Goal: Contribute content

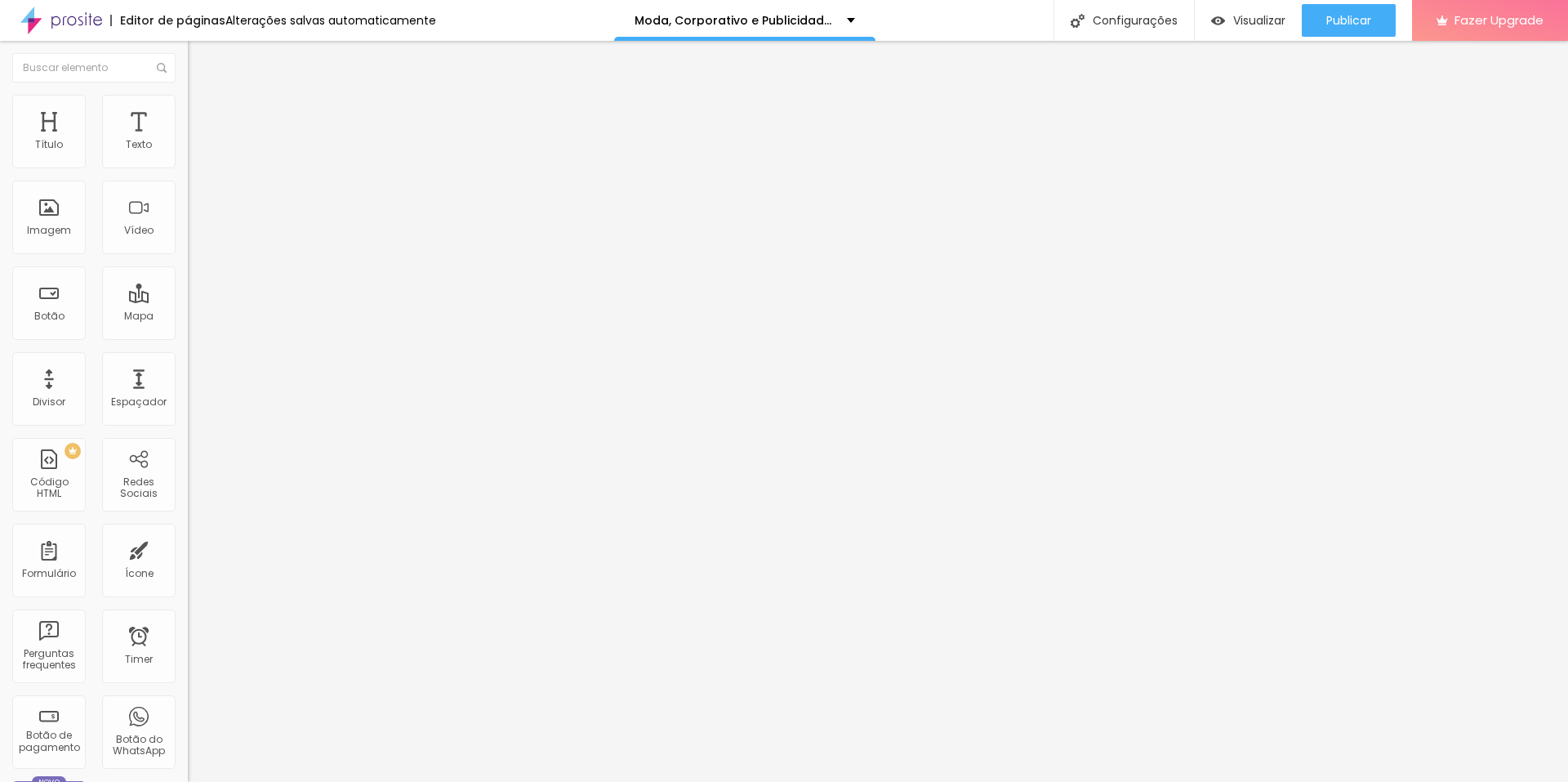
click at [188, 141] on img at bounding box center [193, 136] width 10 height 10
drag, startPoint x: 536, startPoint y: 496, endPoint x: 559, endPoint y: 533, distance: 43.6
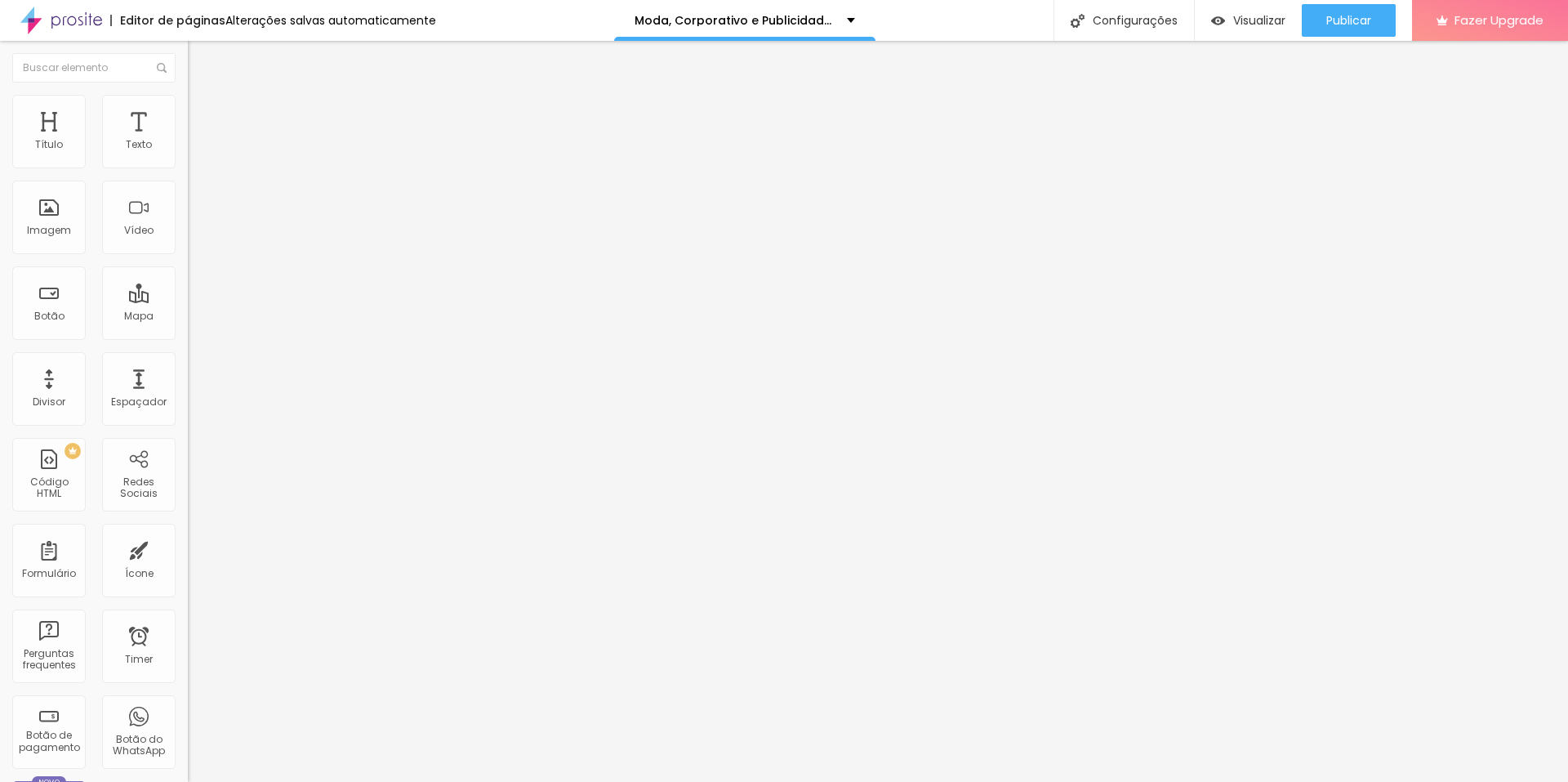
scroll to position [838, 0]
drag, startPoint x: 587, startPoint y: 506, endPoint x: 934, endPoint y: 508, distance: 347.0
drag, startPoint x: 617, startPoint y: 518, endPoint x: 951, endPoint y: 522, distance: 334.0
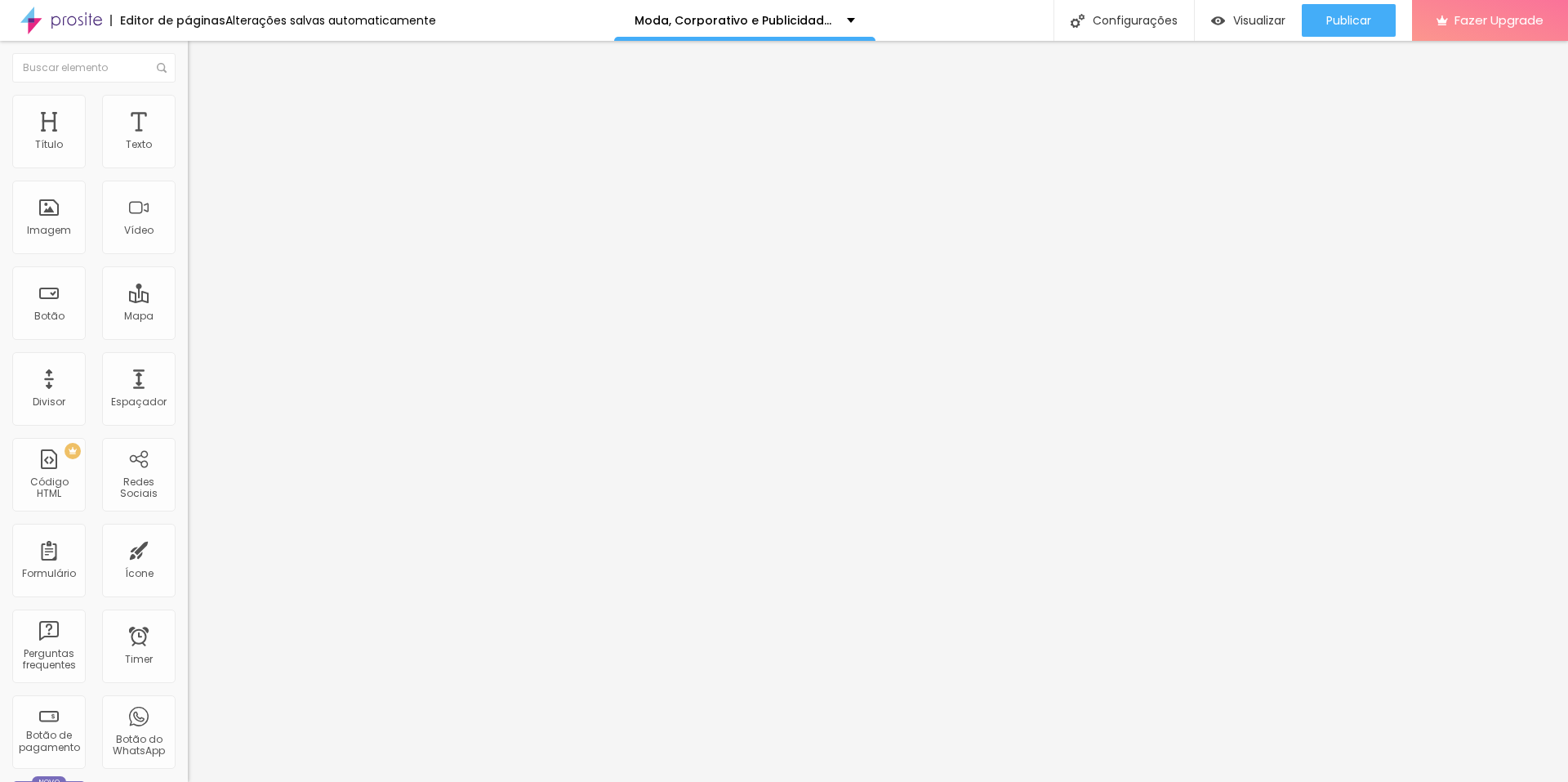
drag, startPoint x: 534, startPoint y: 447, endPoint x: 547, endPoint y: 497, distance: 51.7
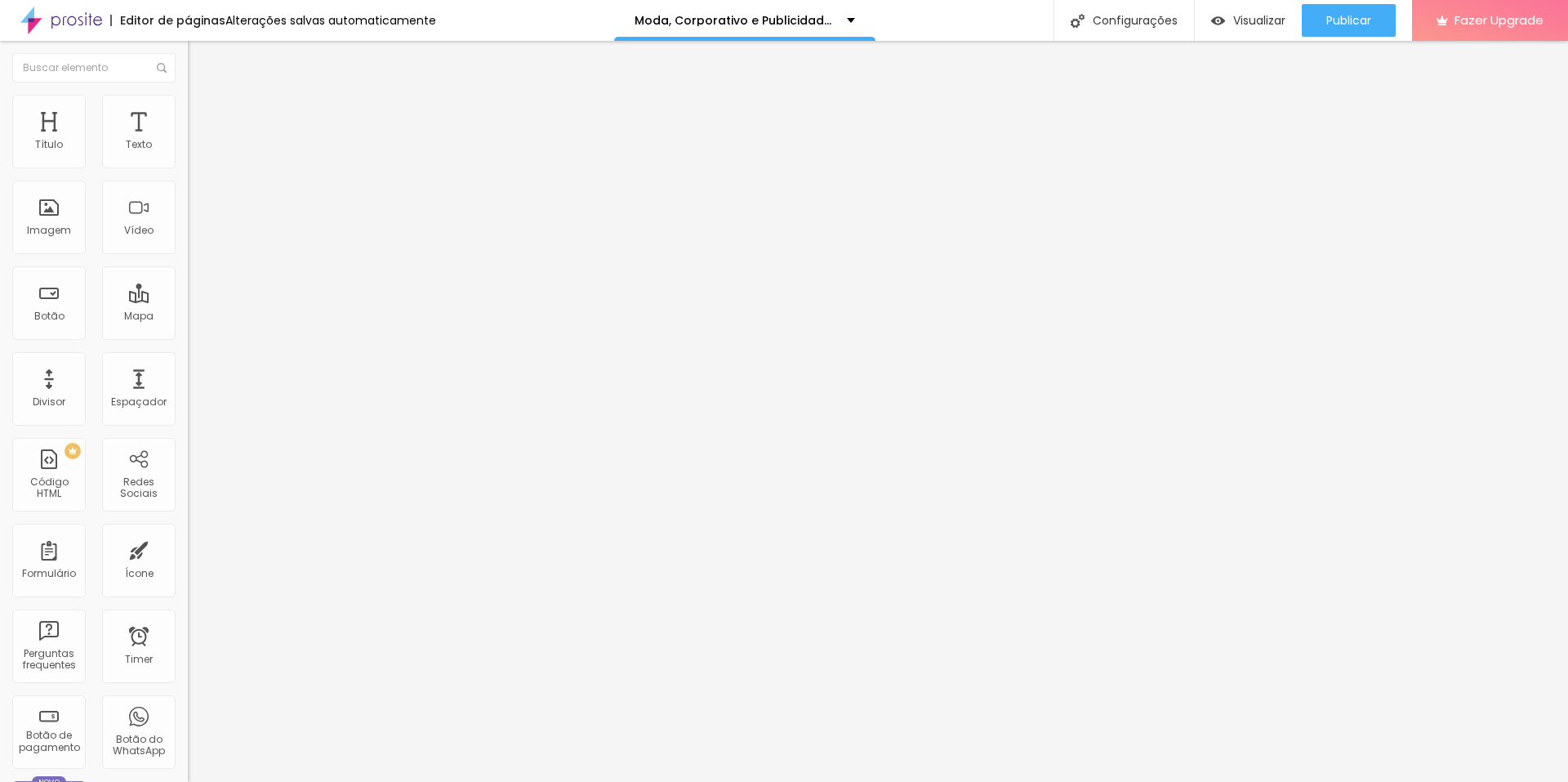
drag, startPoint x: 592, startPoint y: 492, endPoint x: 934, endPoint y: 490, distance: 342.0
drag, startPoint x: 603, startPoint y: 509, endPoint x: 950, endPoint y: 510, distance: 347.0
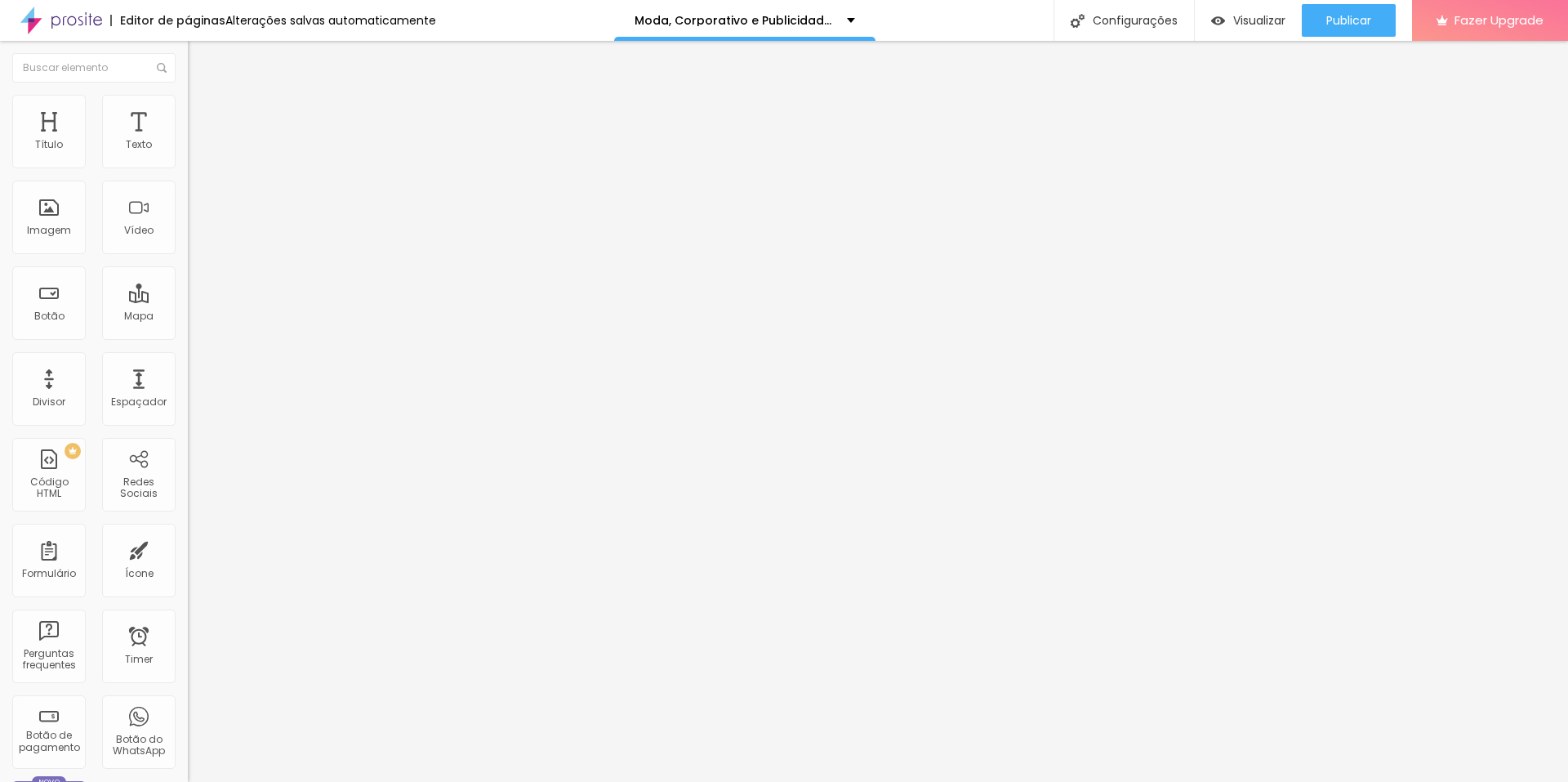
click at [188, 142] on div "5515 caracteres" at bounding box center [282, 132] width 188 height 21
click at [188, 141] on img at bounding box center [193, 136] width 10 height 10
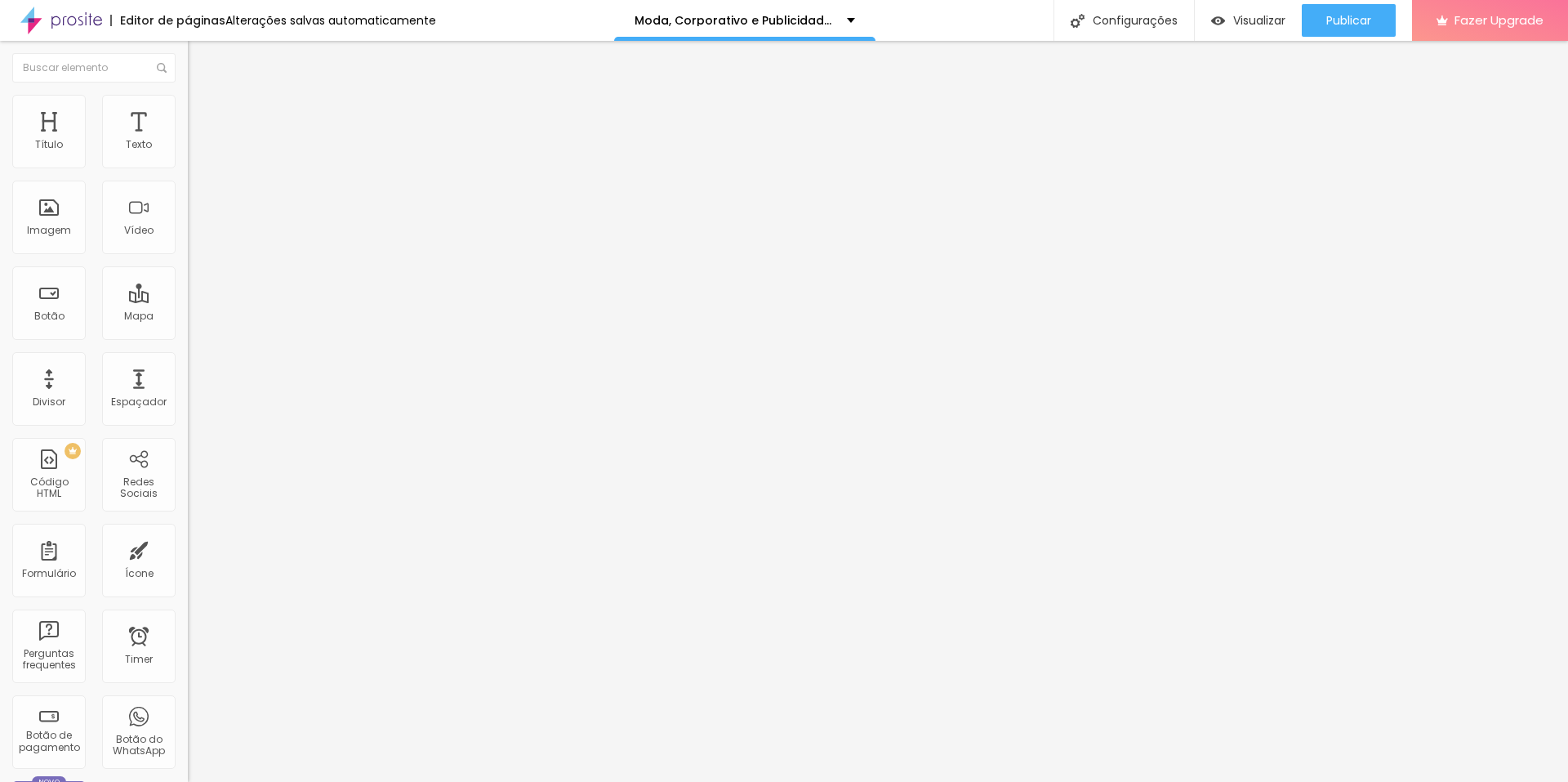
click at [188, 142] on div "5515 caracteres" at bounding box center [282, 132] width 188 height 21
click at [188, 141] on img at bounding box center [193, 136] width 10 height 10
drag, startPoint x: 585, startPoint y: 494, endPoint x: 942, endPoint y: 494, distance: 357.0
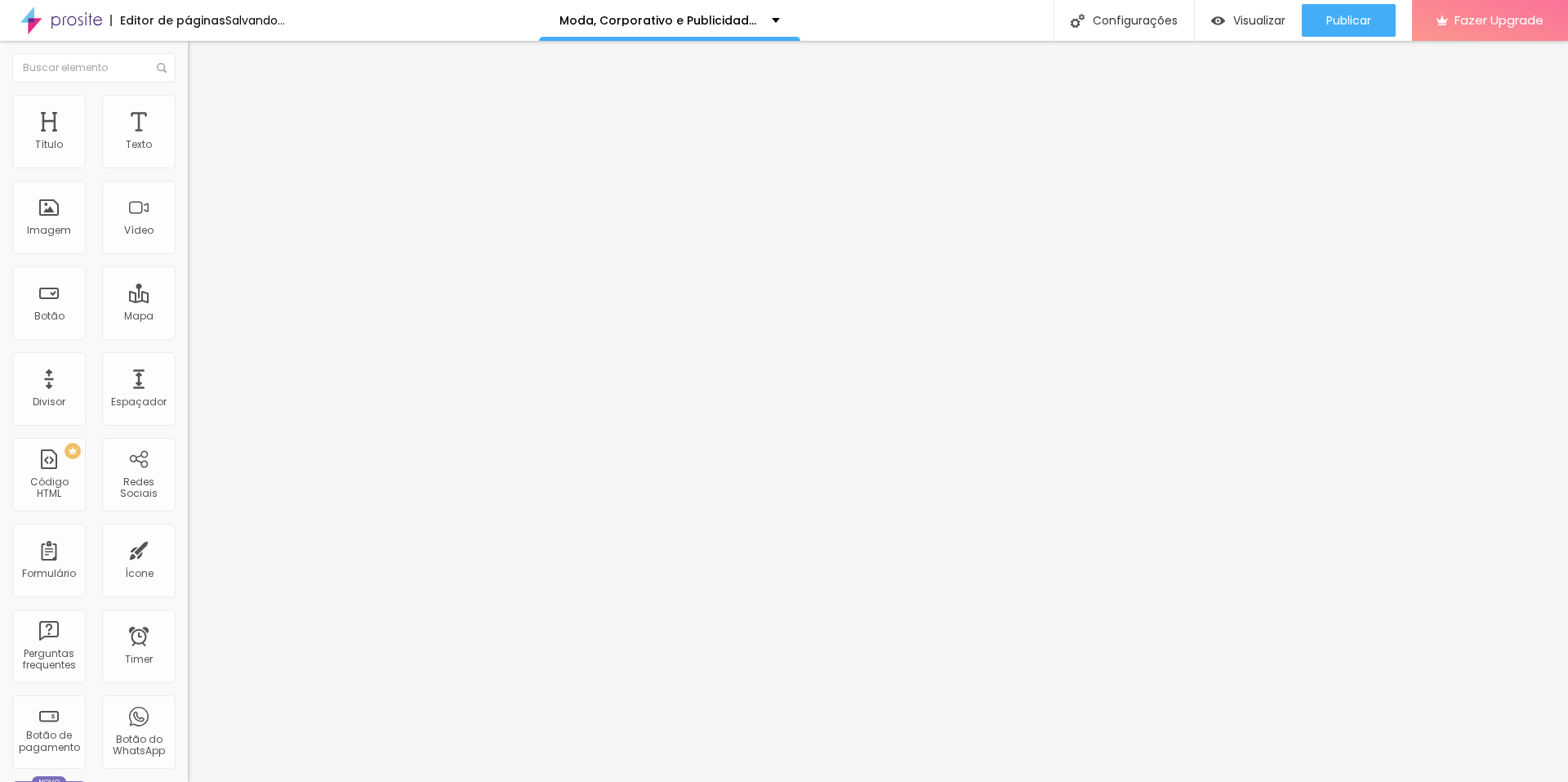
drag, startPoint x: 601, startPoint y: 508, endPoint x: 957, endPoint y: 511, distance: 356.0
click at [188, 141] on img at bounding box center [193, 136] width 10 height 10
drag, startPoint x: 537, startPoint y: 485, endPoint x: 558, endPoint y: 525, distance: 45.2
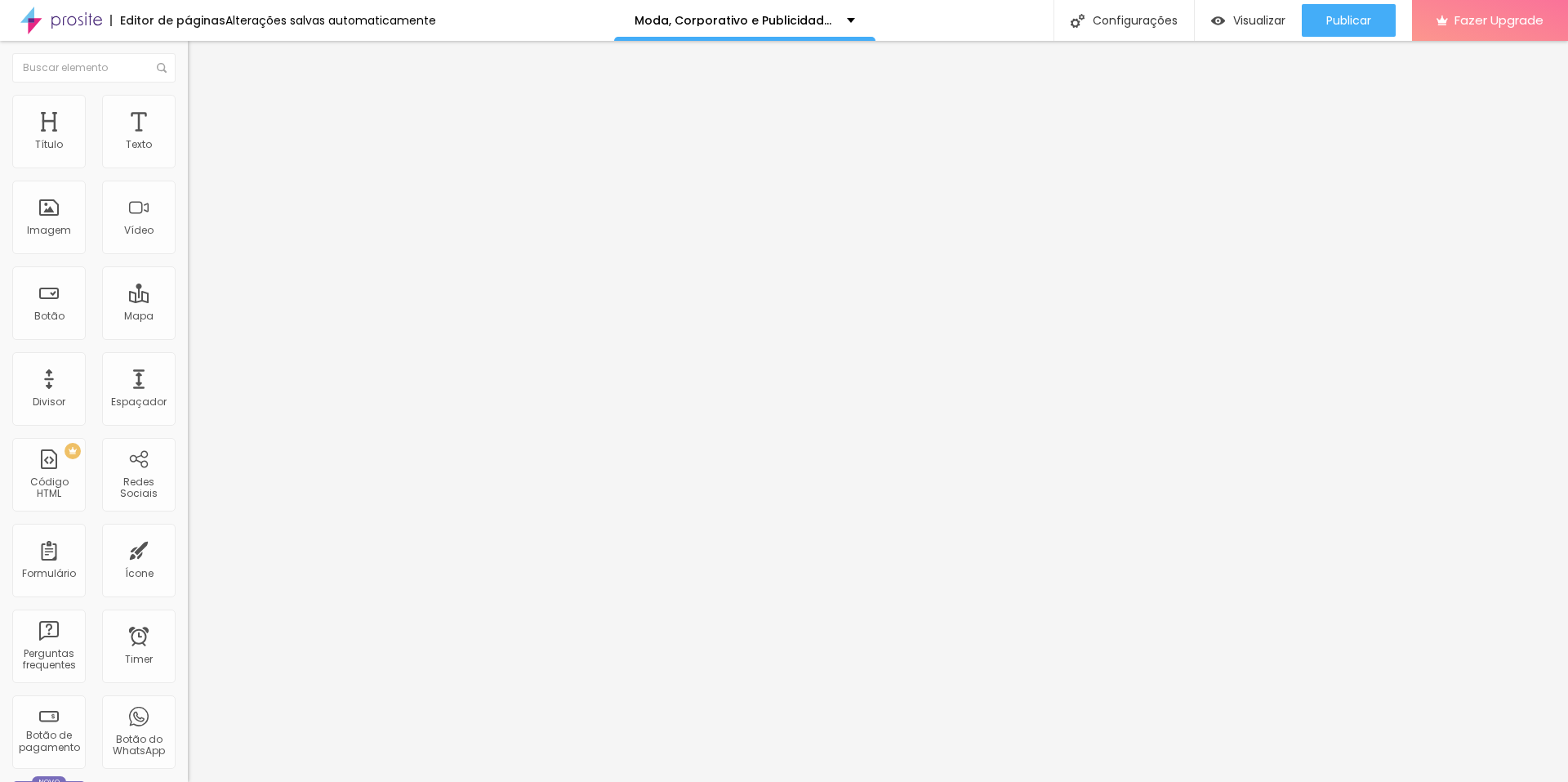
drag, startPoint x: 585, startPoint y: 539, endPoint x: 761, endPoint y: 536, distance: 176.0
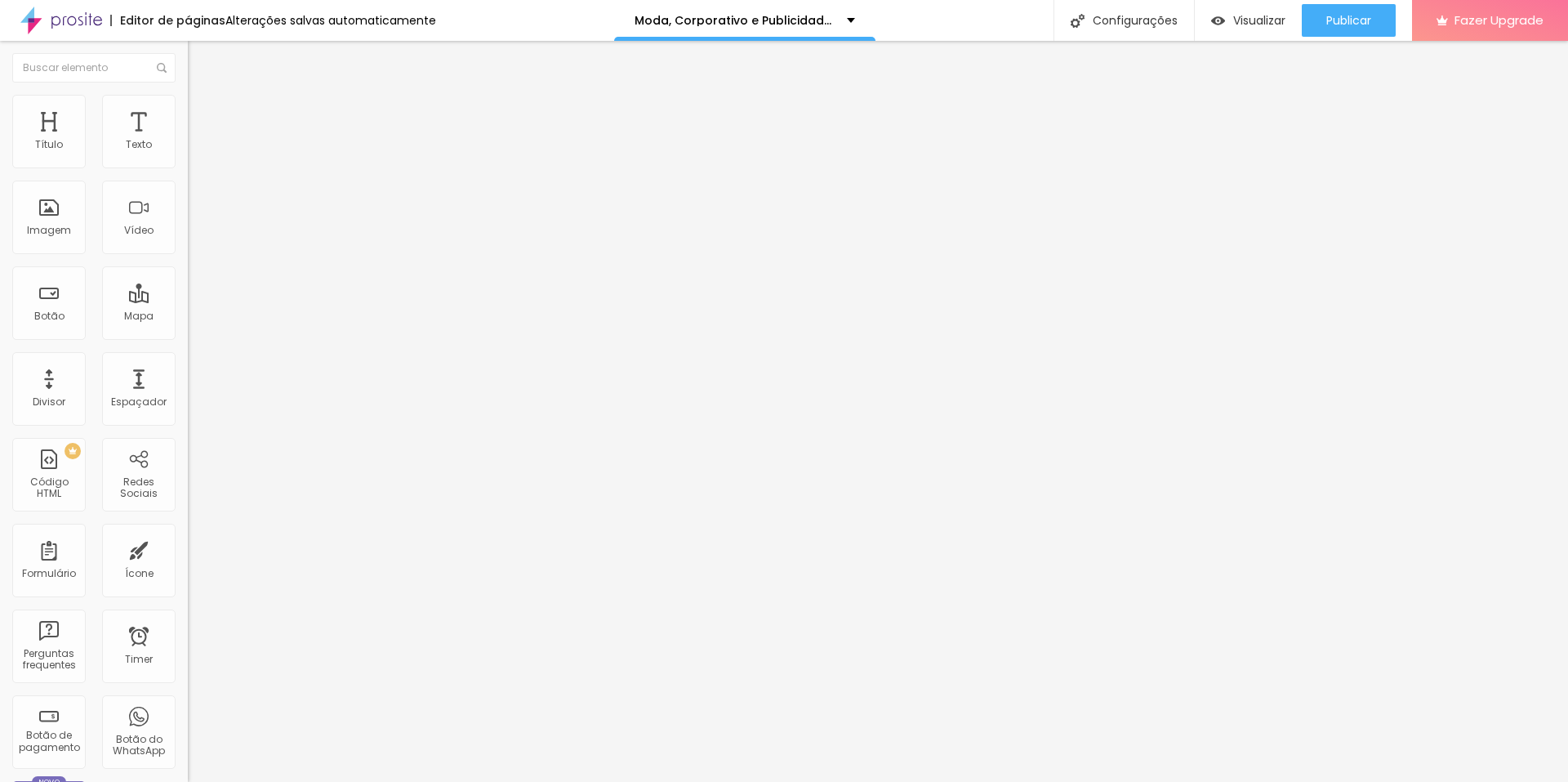
drag, startPoint x: 1009, startPoint y: 539, endPoint x: 585, endPoint y: 543, distance: 424.0
drag, startPoint x: 587, startPoint y: 540, endPoint x: 1012, endPoint y: 539, distance: 425.0
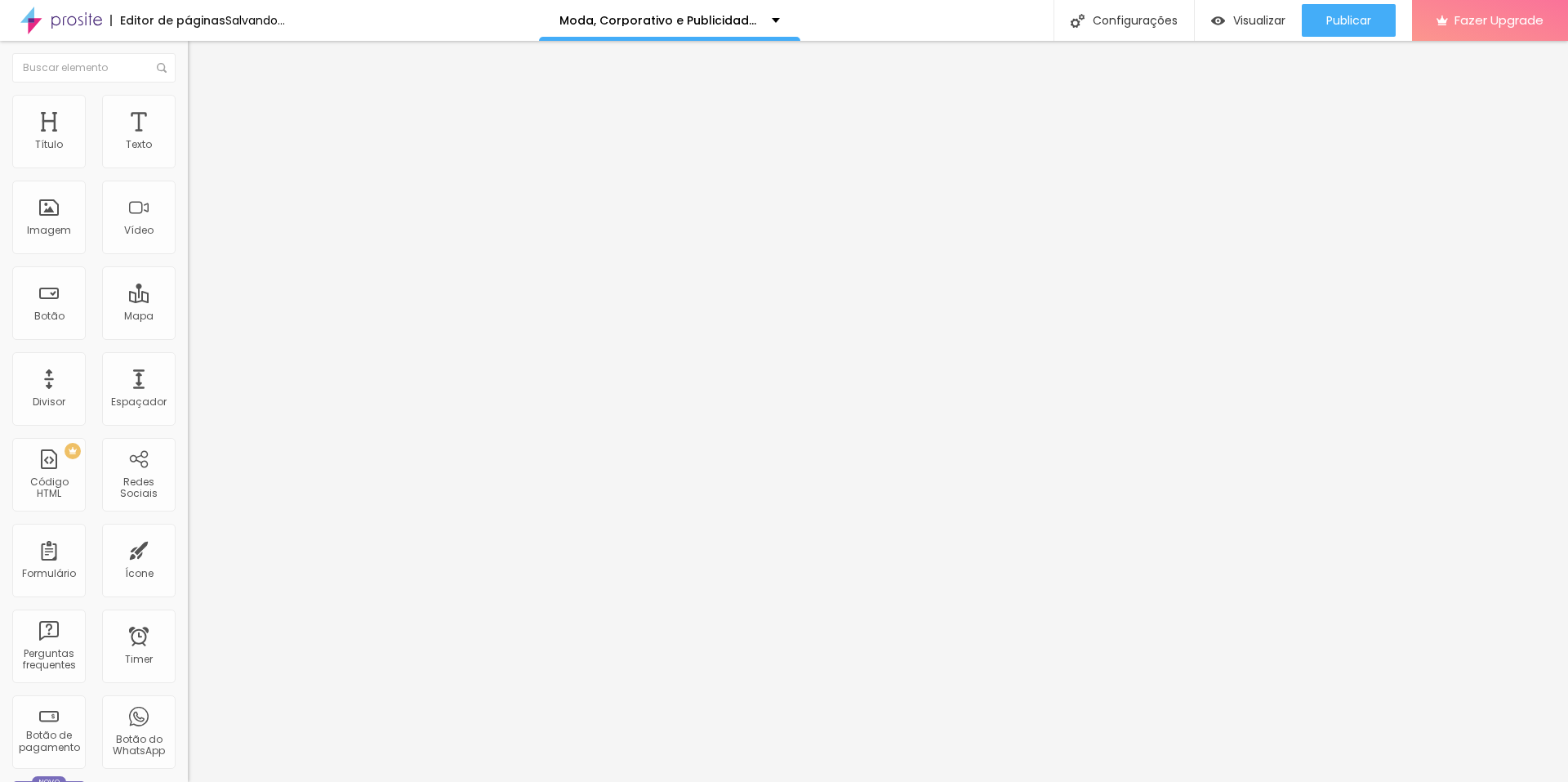
drag, startPoint x: 537, startPoint y: 479, endPoint x: 563, endPoint y: 527, distance: 54.6
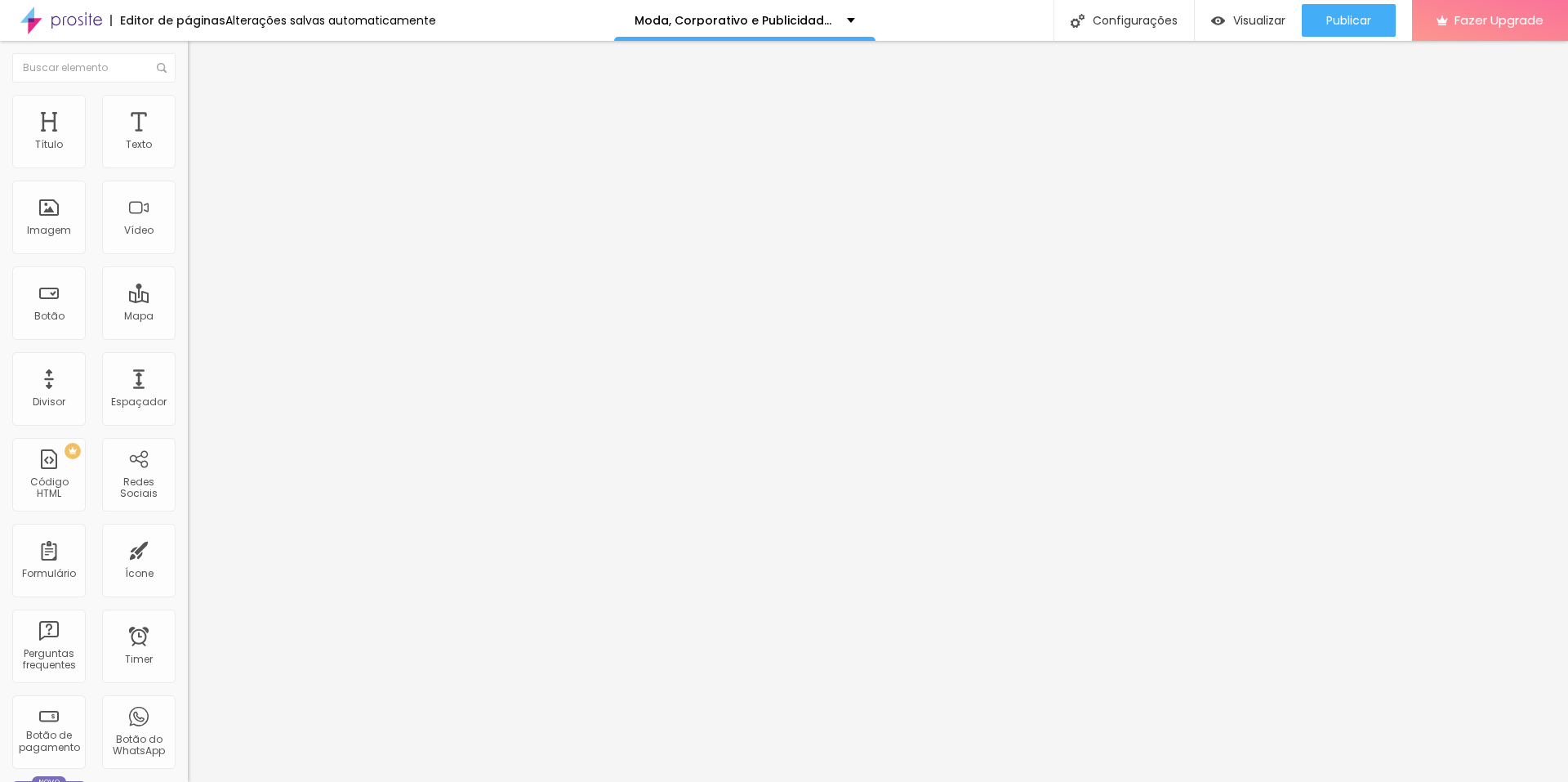
click at [188, 142] on div "5988 caracteres" at bounding box center [282, 132] width 188 height 21
click at [188, 141] on img at bounding box center [193, 136] width 10 height 10
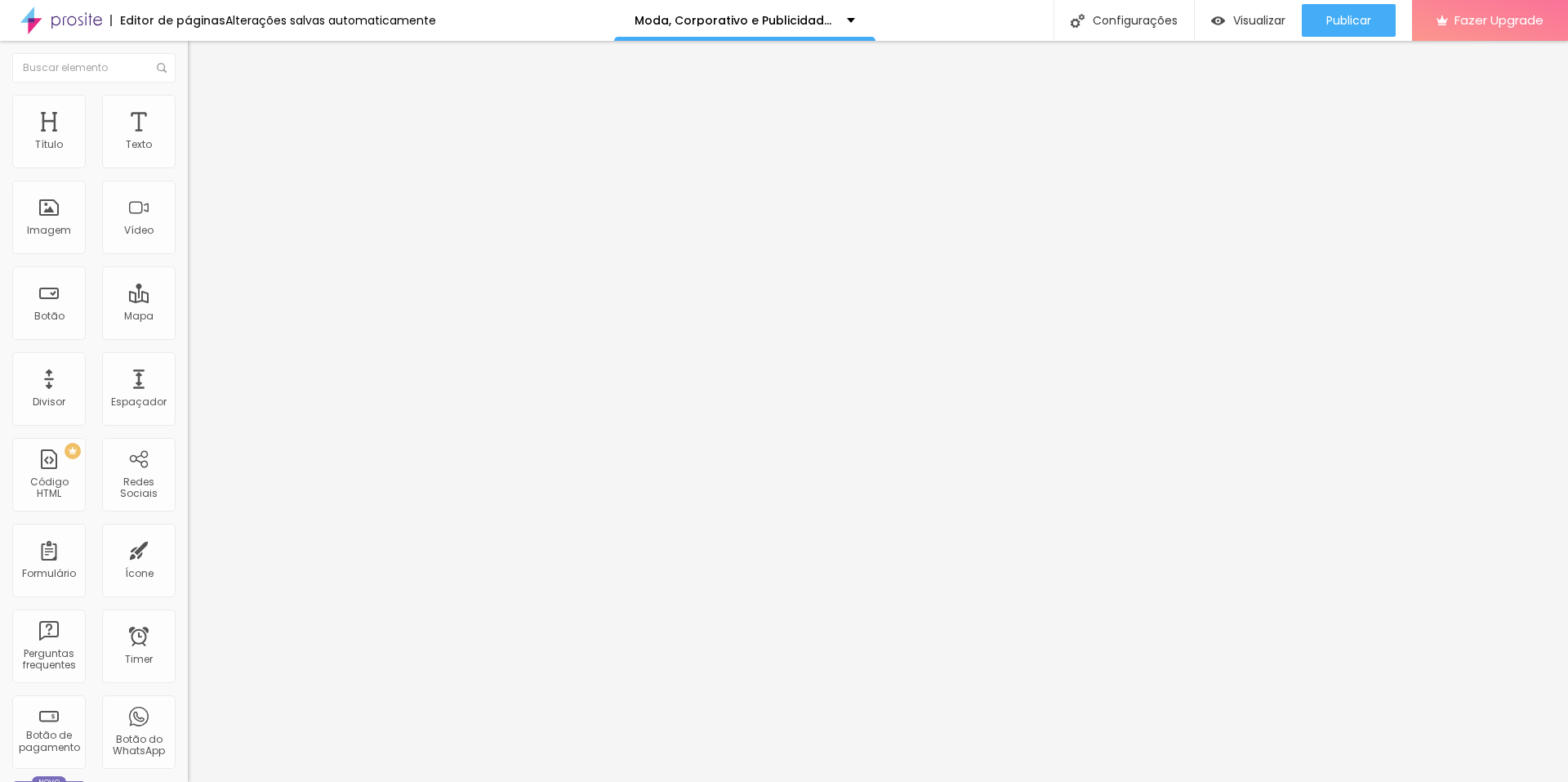
click at [188, 141] on img at bounding box center [193, 136] width 10 height 10
drag, startPoint x: 533, startPoint y: 392, endPoint x: 564, endPoint y: 438, distance: 55.5
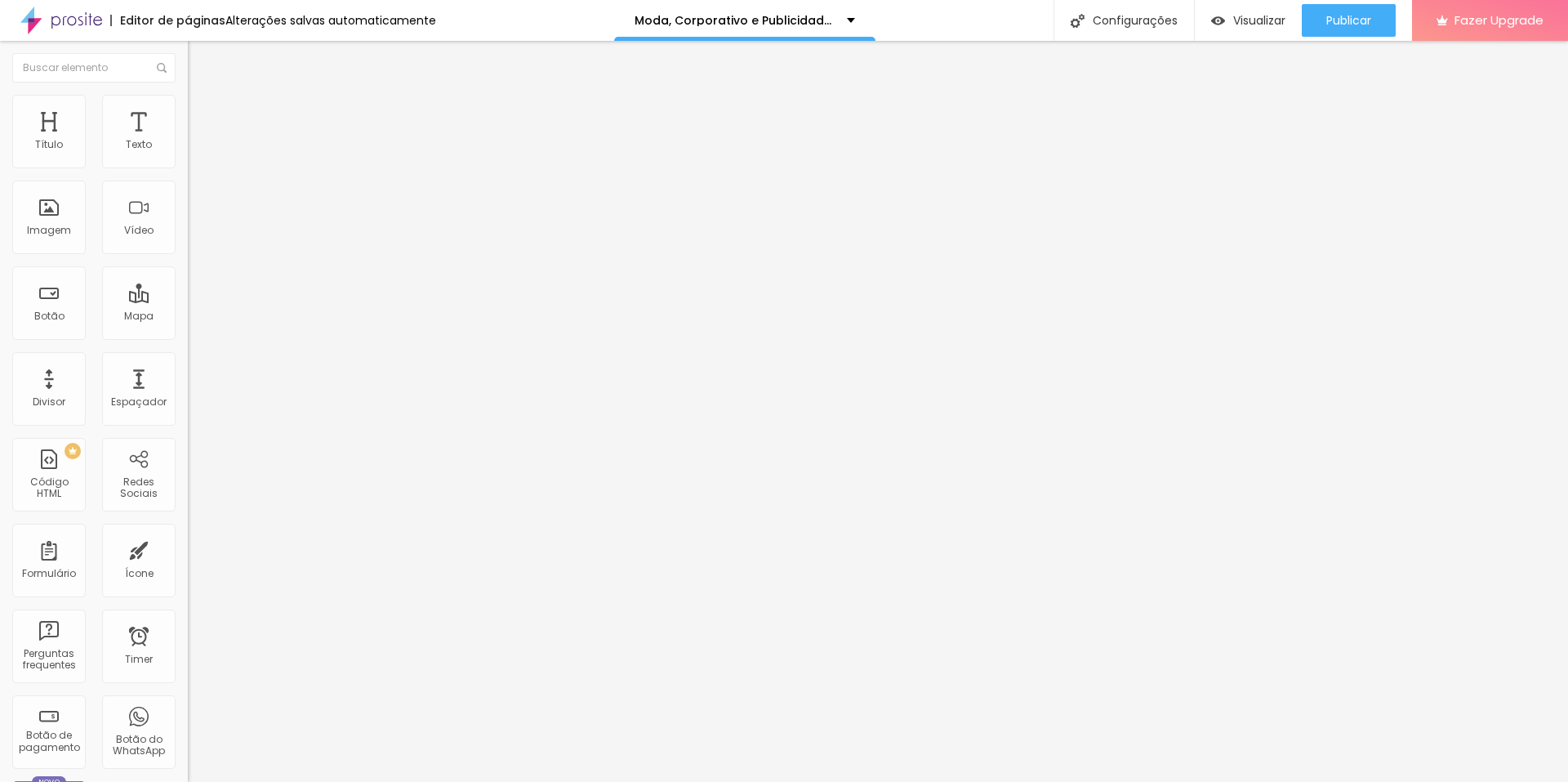
click at [188, 141] on img at bounding box center [193, 136] width 10 height 10
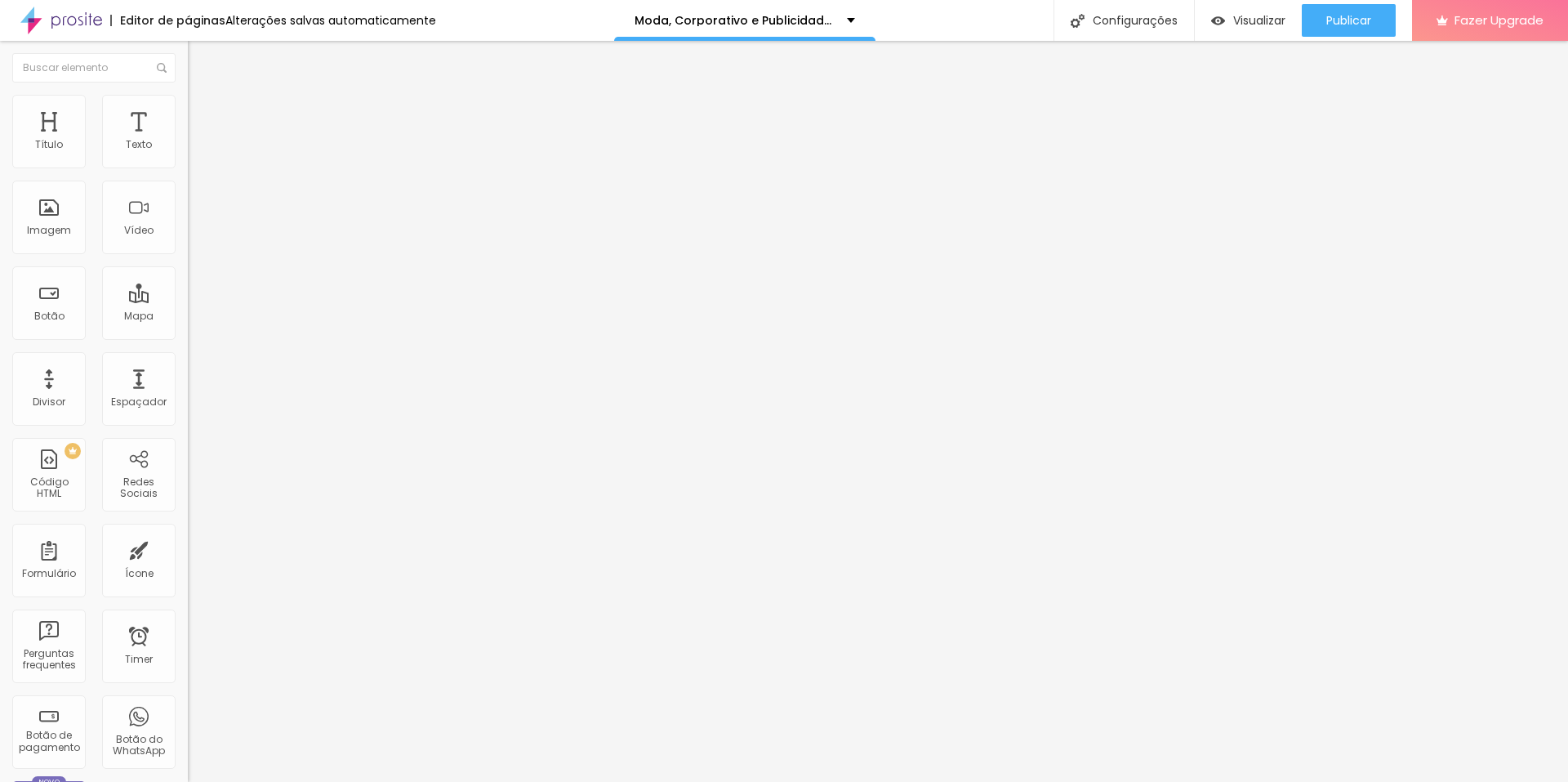
drag, startPoint x: 602, startPoint y: 326, endPoint x: 1025, endPoint y: 326, distance: 423.0
click at [188, 141] on img at bounding box center [193, 136] width 10 height 10
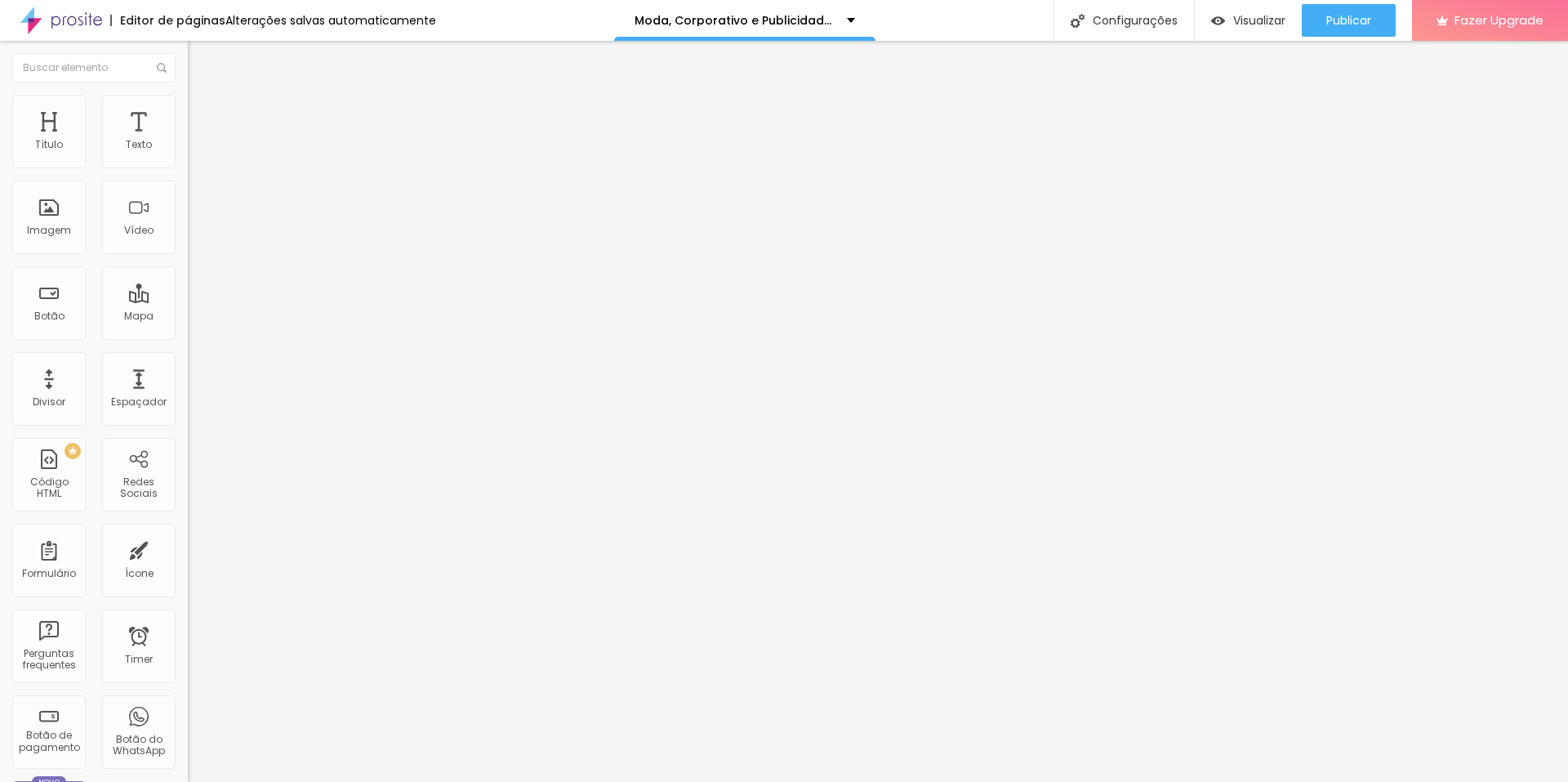
drag, startPoint x: 537, startPoint y: 347, endPoint x: 557, endPoint y: 391, distance: 48.3
drag, startPoint x: 604, startPoint y: 414, endPoint x: 1027, endPoint y: 417, distance: 423.0
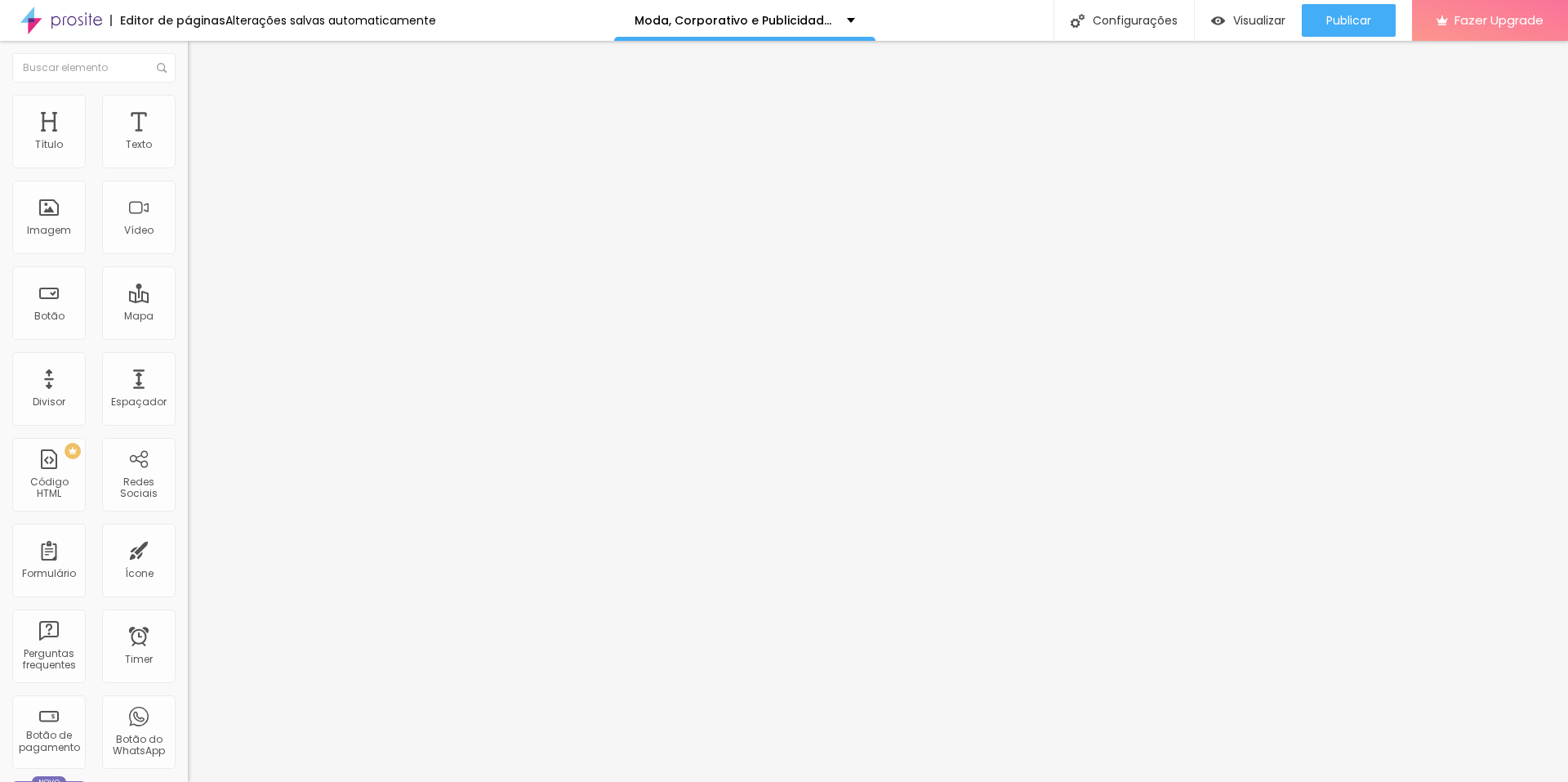
drag, startPoint x: 603, startPoint y: 460, endPoint x: 1027, endPoint y: 461, distance: 424.0
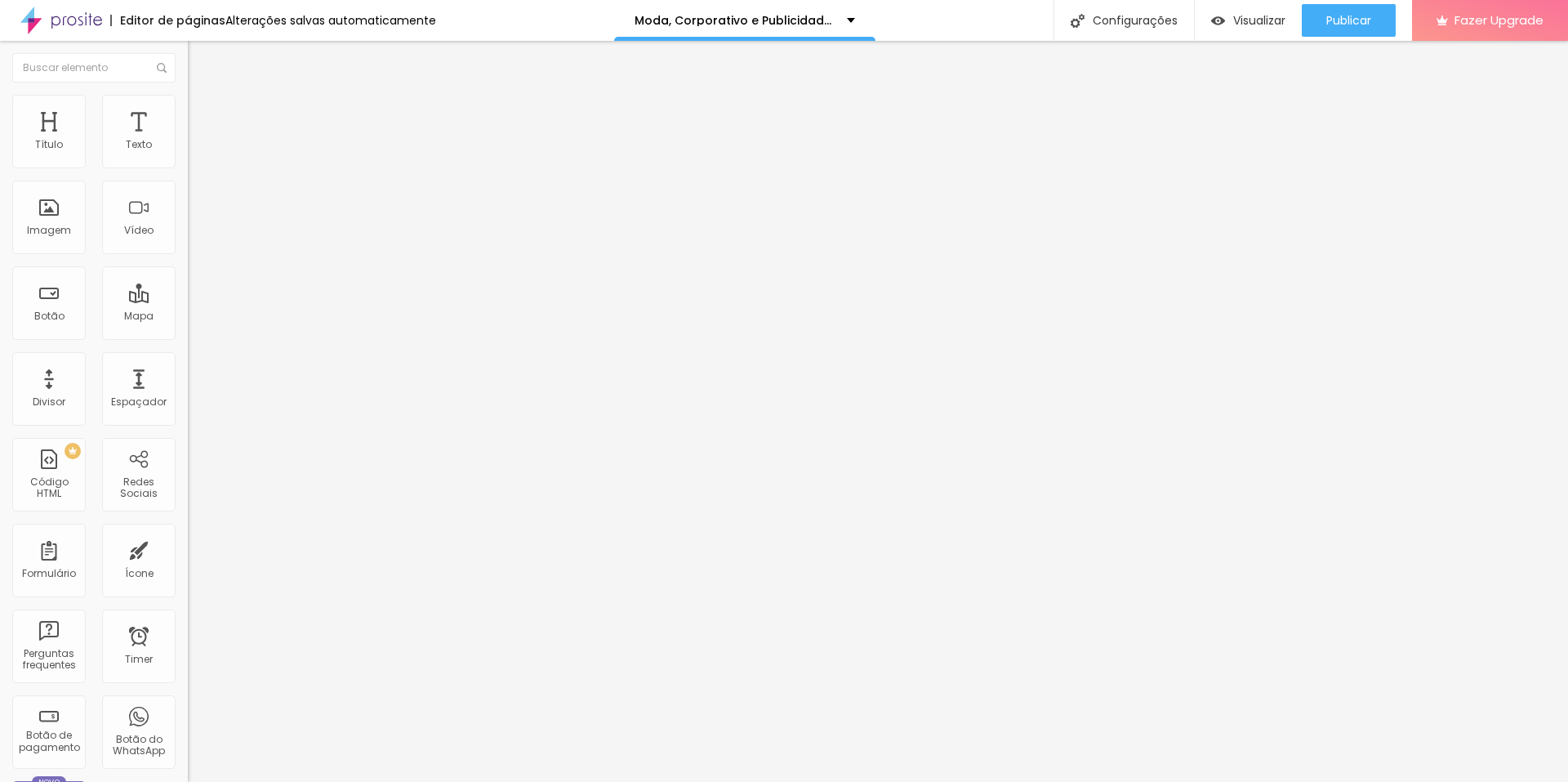
drag, startPoint x: 602, startPoint y: 509, endPoint x: 1024, endPoint y: 509, distance: 422.0
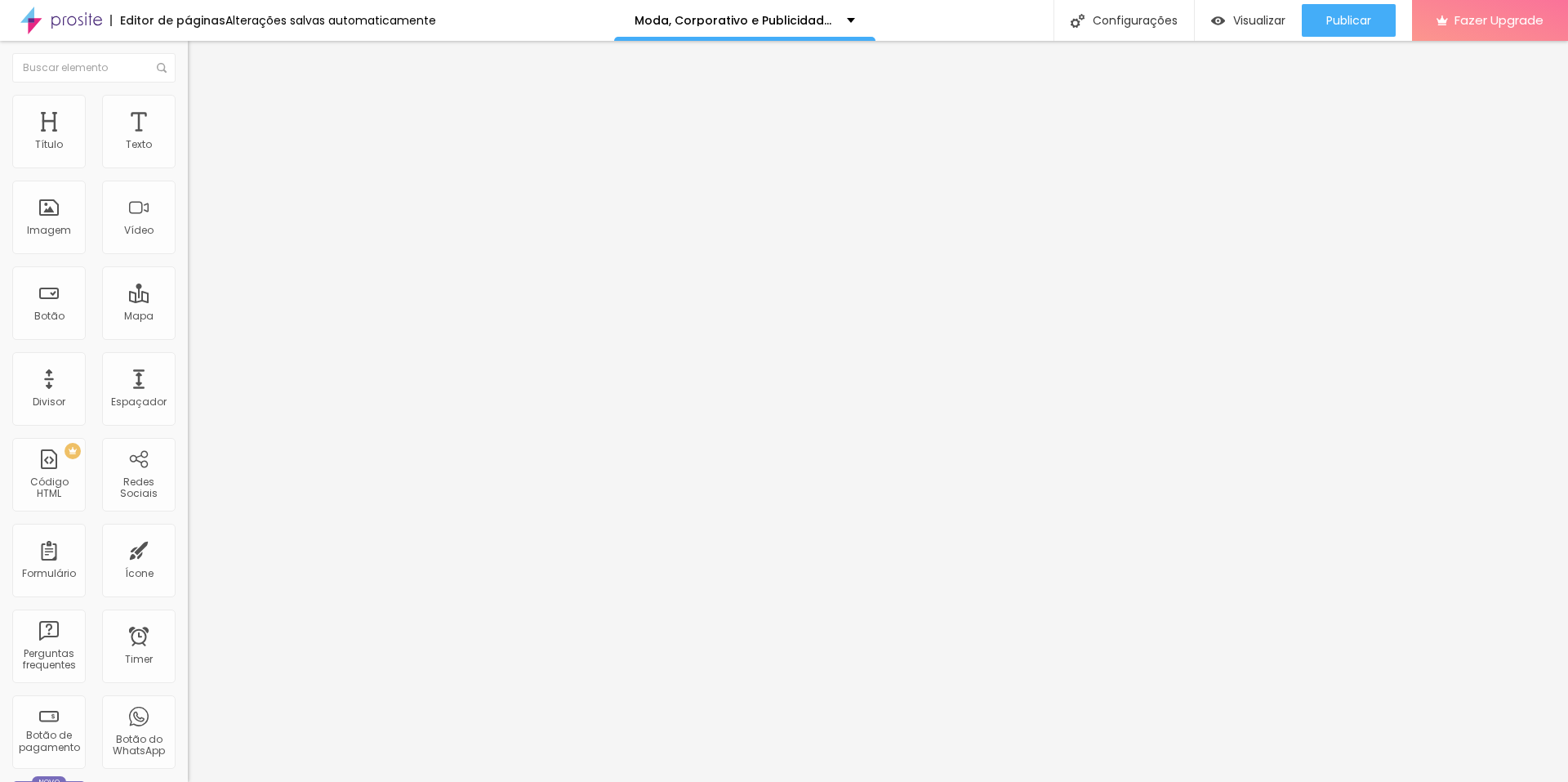
scroll to position [1029, 0]
click at [188, 141] on img at bounding box center [193, 136] width 10 height 10
drag, startPoint x: 534, startPoint y: 301, endPoint x: 559, endPoint y: 344, distance: 49.7
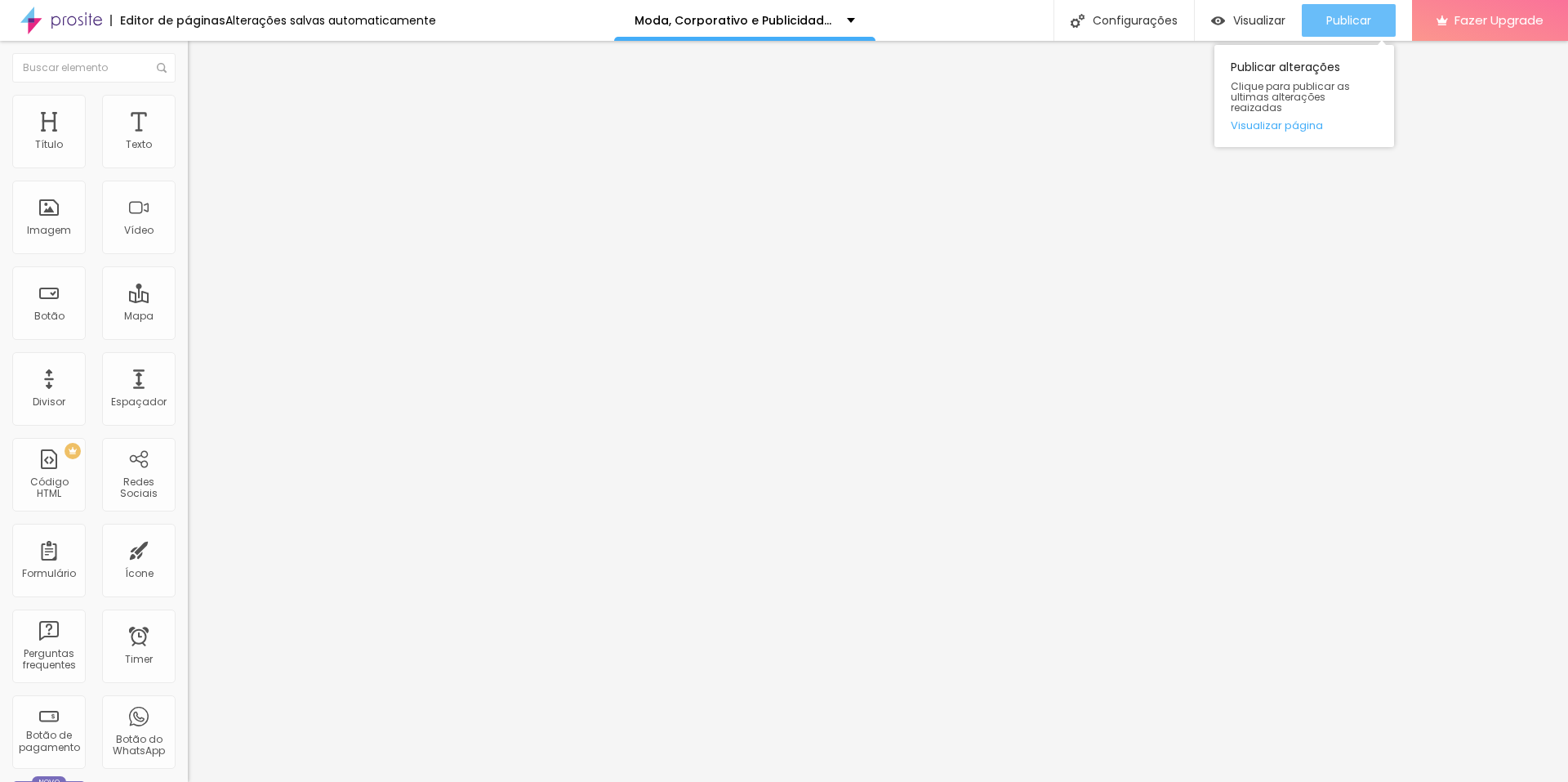
click at [1350, 16] on span "Publicar" at bounding box center [1349, 21] width 45 height 13
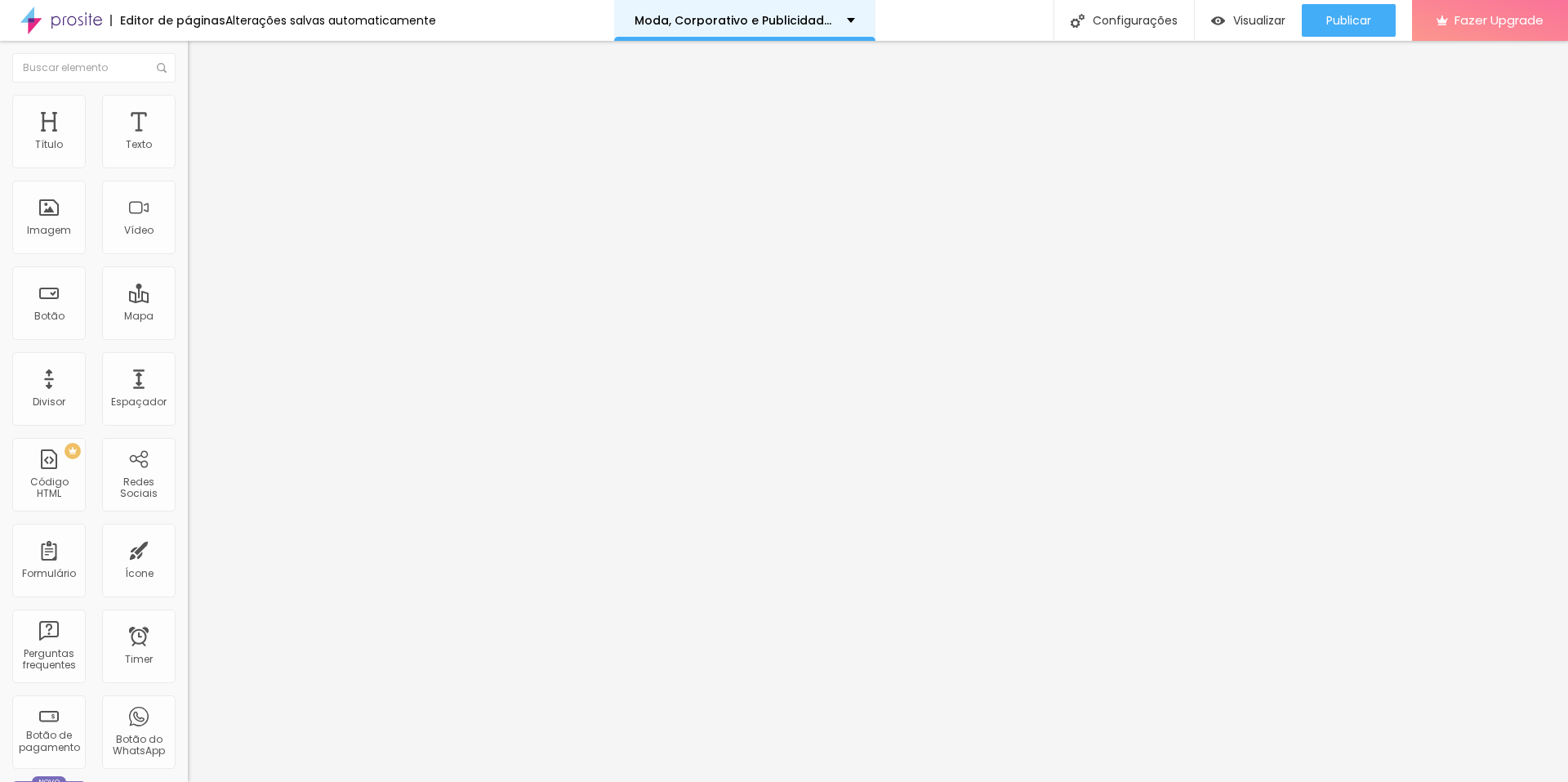
drag, startPoint x: 1340, startPoint y: 23, endPoint x: 849, endPoint y: 6, distance: 491.3
click at [1339, 23] on span "Publicar" at bounding box center [1349, 21] width 45 height 13
click at [188, 141] on img at bounding box center [193, 136] width 10 height 10
drag, startPoint x: 535, startPoint y: 316, endPoint x: 549, endPoint y: 359, distance: 45.2
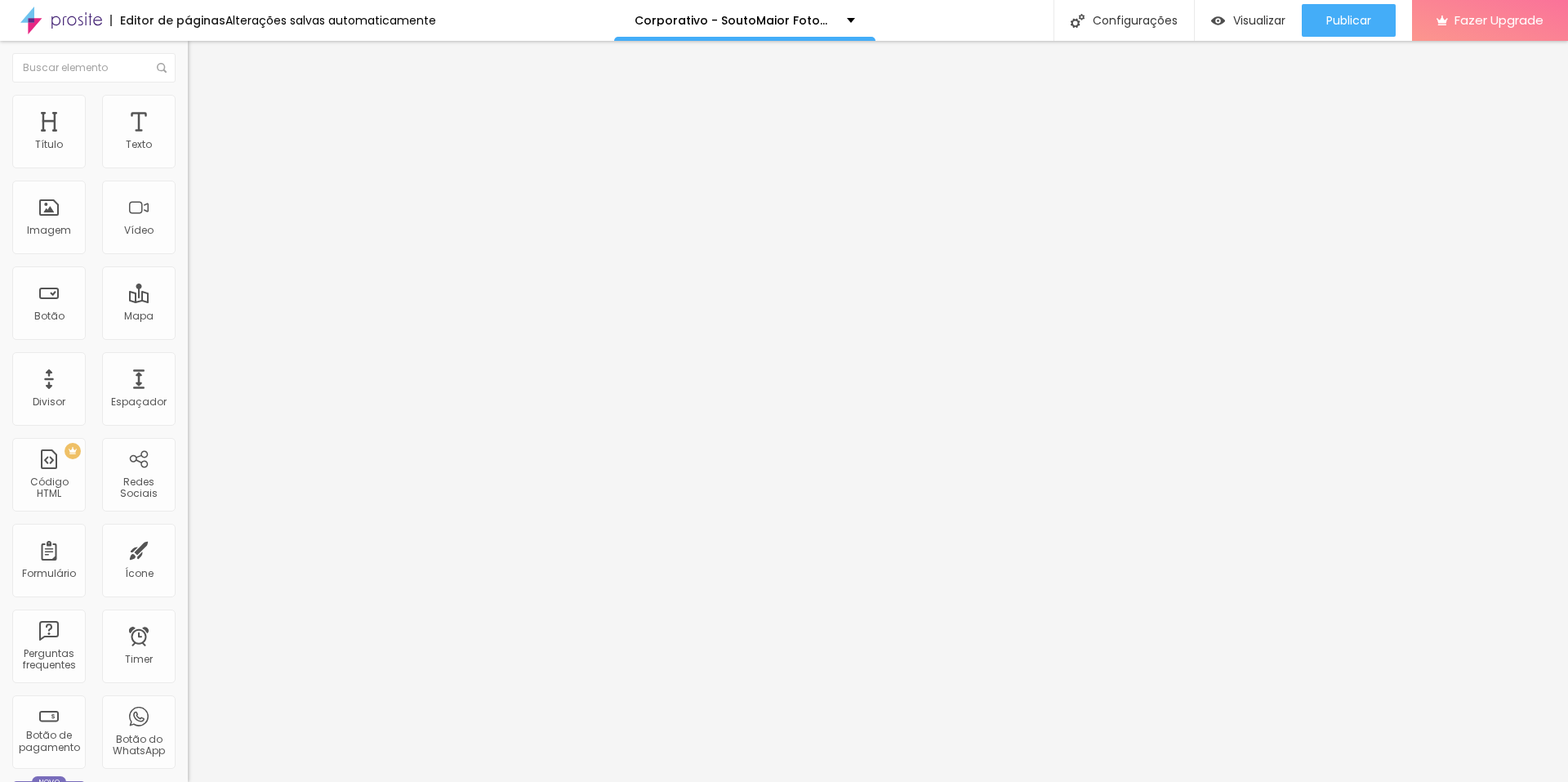
drag, startPoint x: 587, startPoint y: 367, endPoint x: 934, endPoint y: 368, distance: 347.0
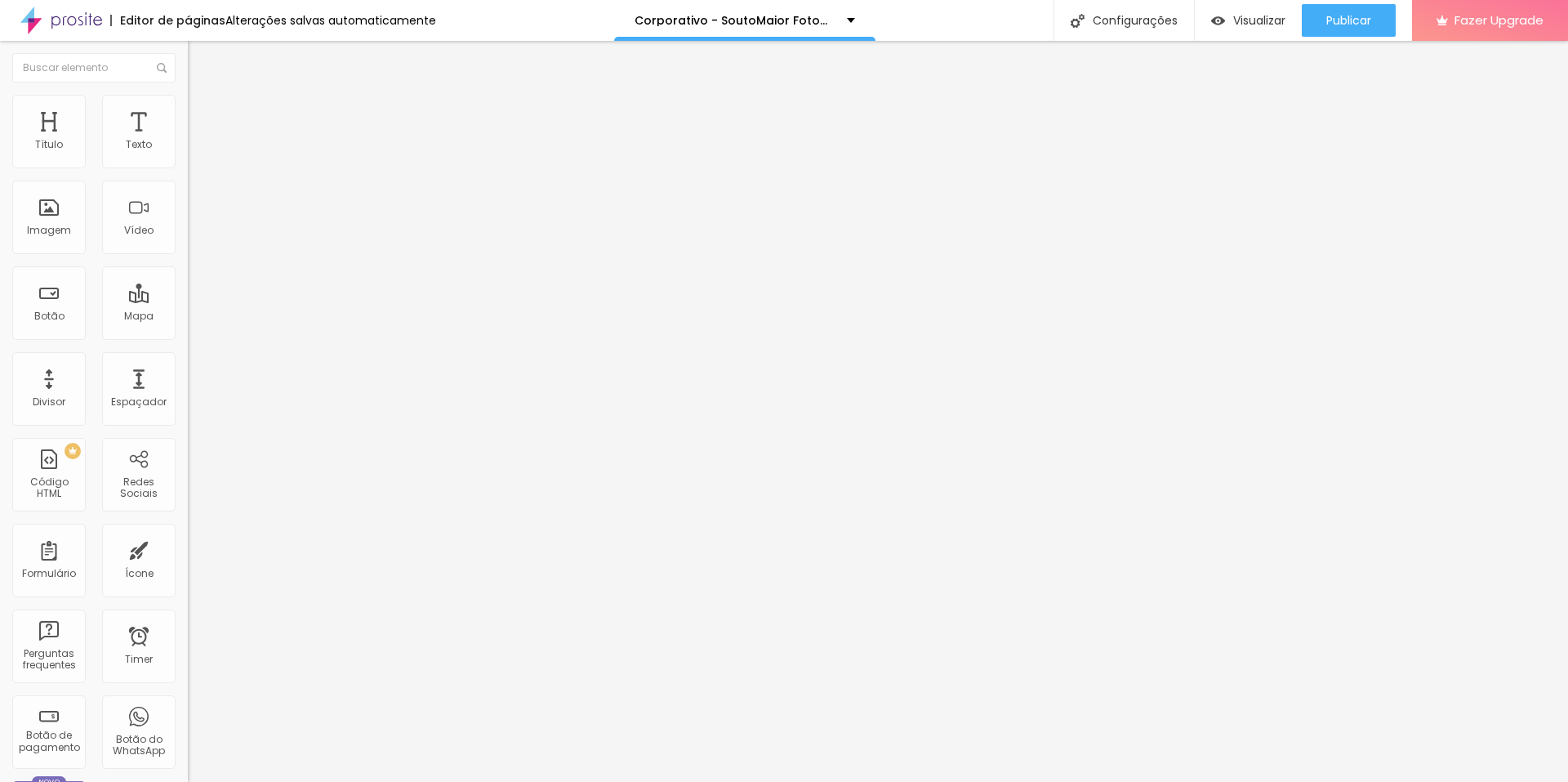
drag, startPoint x: 600, startPoint y: 382, endPoint x: 953, endPoint y: 382, distance: 353.0
click at [1342, 16] on span "Publicar" at bounding box center [1349, 21] width 45 height 13
